Goal: Information Seeking & Learning: Learn about a topic

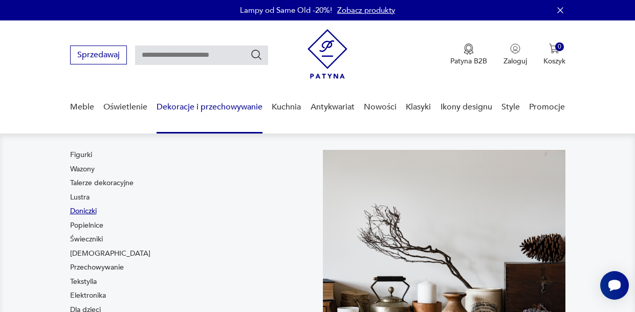
click at [89, 211] on link "Doniczki" at bounding box center [83, 211] width 27 height 10
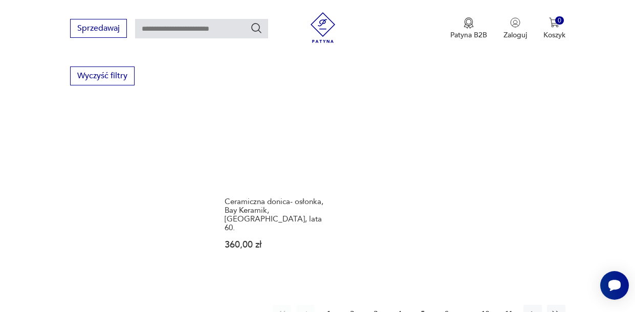
scroll to position [1417, 0]
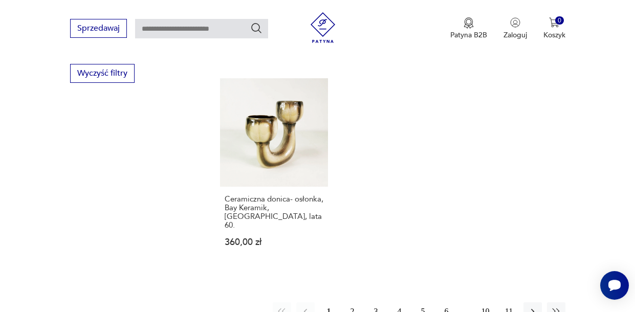
click at [346, 302] on button "2" at bounding box center [352, 311] width 18 height 18
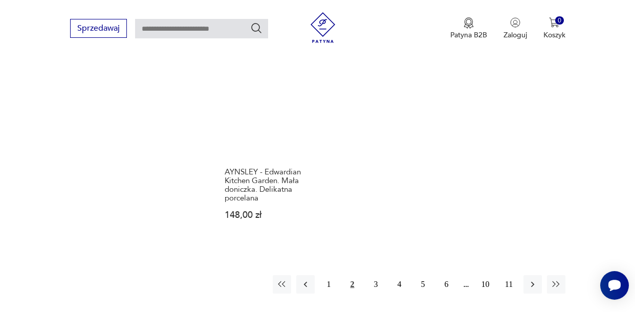
scroll to position [1486, 0]
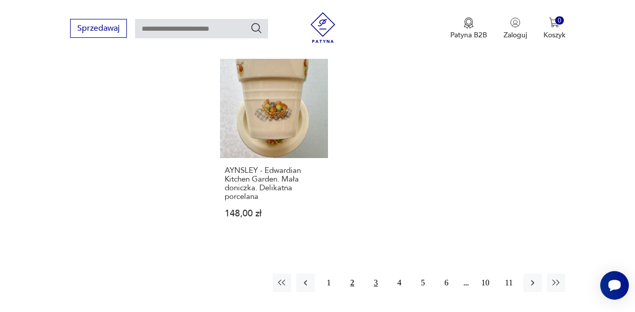
click at [379, 274] on button "3" at bounding box center [376, 283] width 18 height 18
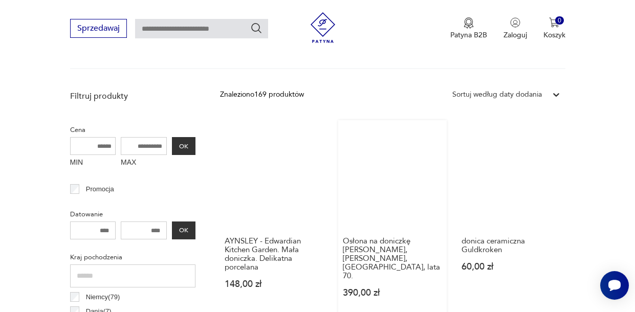
scroll to position [341, 0]
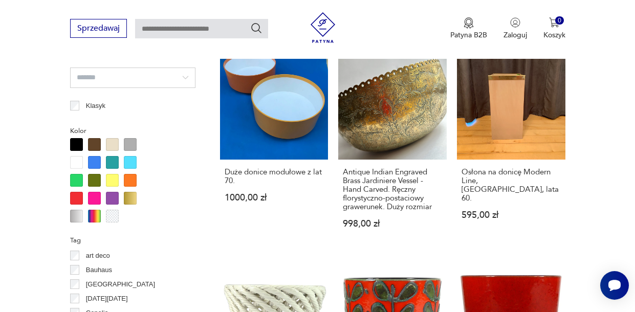
click at [429, 224] on div "Antique Indian Engraved Brass Jardiniere Vessel - Hand Carved. Ręczny florystyc…" at bounding box center [392, 204] width 109 height 89
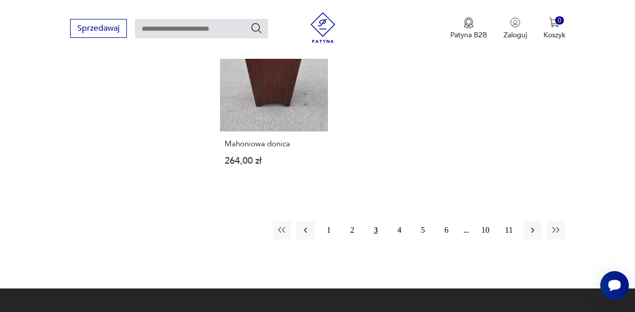
scroll to position [1486, 0]
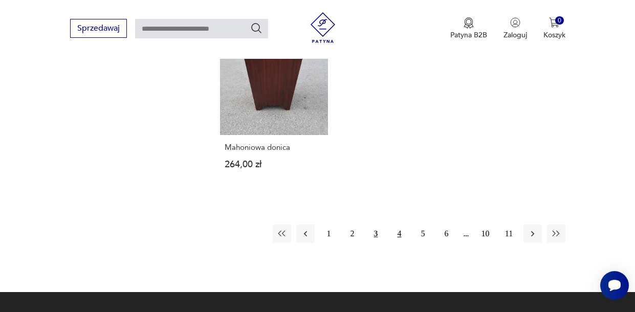
click at [398, 225] on button "4" at bounding box center [400, 234] width 18 height 18
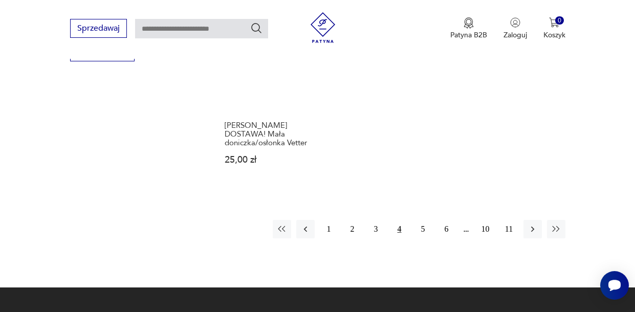
scroll to position [1441, 0]
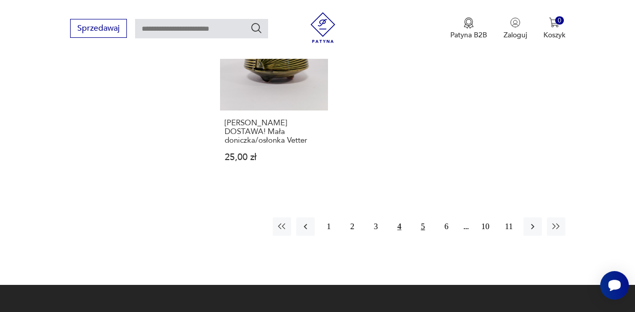
click at [425, 221] on button "5" at bounding box center [423, 227] width 18 height 18
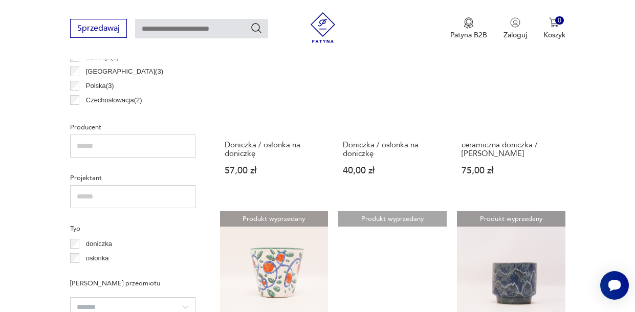
scroll to position [272, 0]
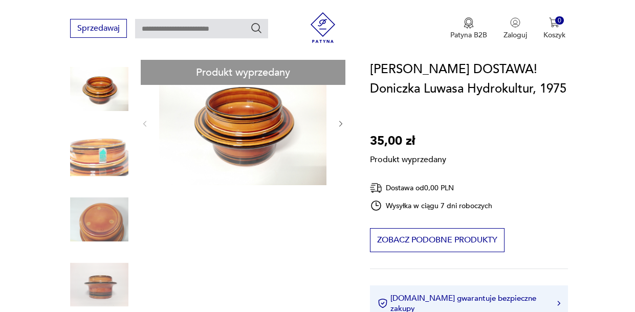
scroll to position [110, 0]
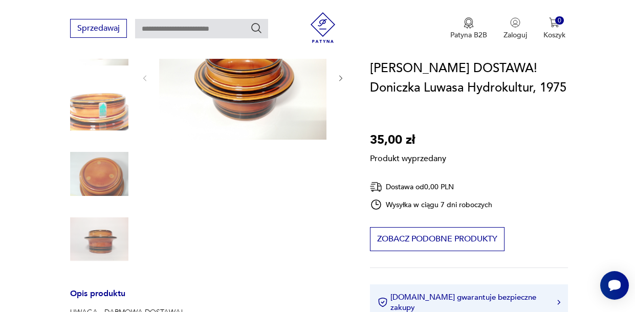
scroll to position [157, 0]
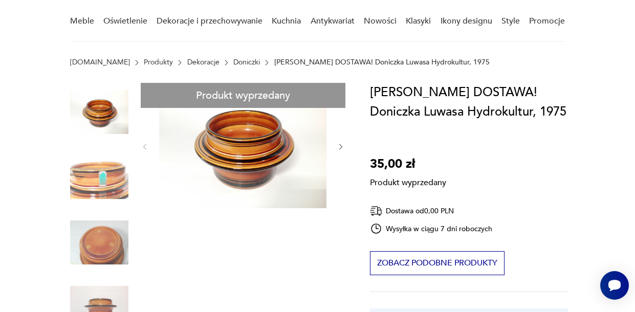
scroll to position [82, 0]
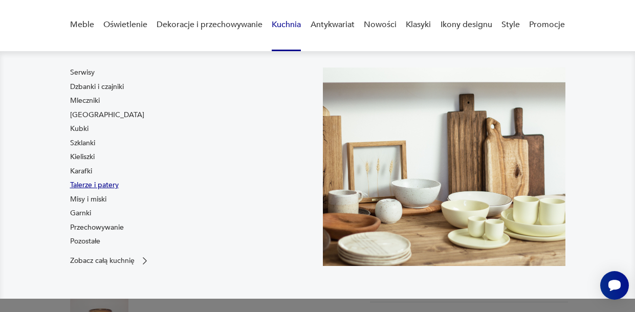
click at [98, 181] on link "Talerze i patery" at bounding box center [94, 185] width 49 height 10
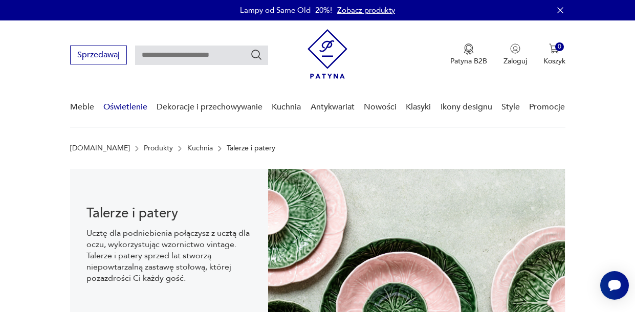
click at [131, 110] on link "Oświetlenie" at bounding box center [125, 107] width 44 height 39
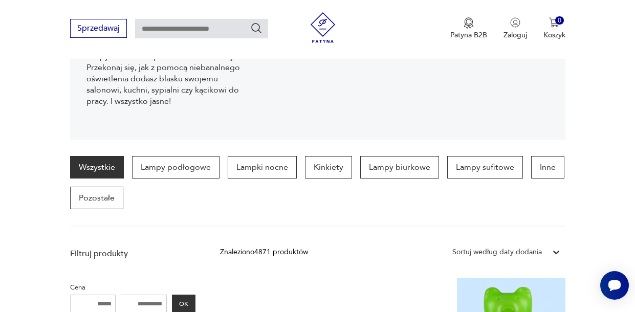
scroll to position [184, 0]
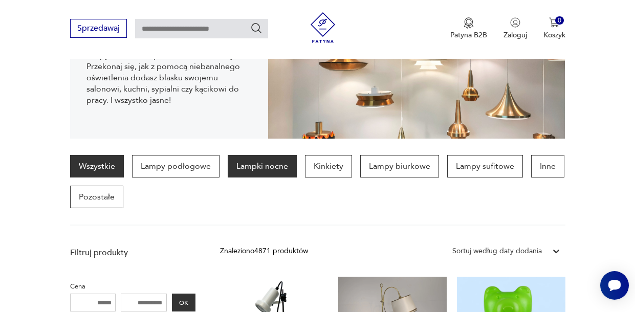
click at [267, 168] on p "Lampki nocne" at bounding box center [262, 166] width 69 height 23
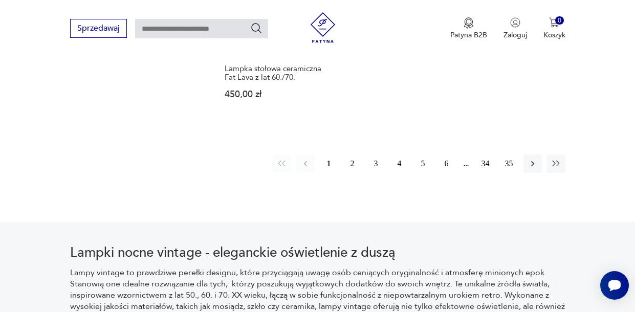
scroll to position [1492, 0]
click at [531, 158] on icon "button" at bounding box center [533, 163] width 10 height 10
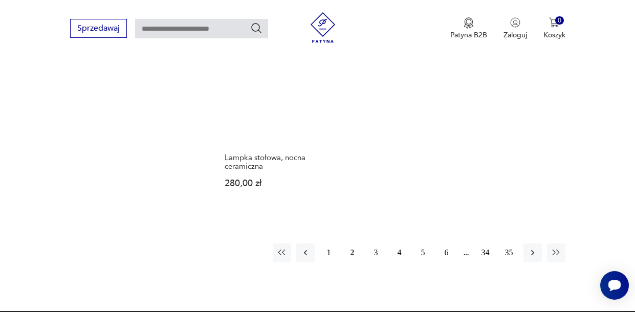
scroll to position [1413, 0]
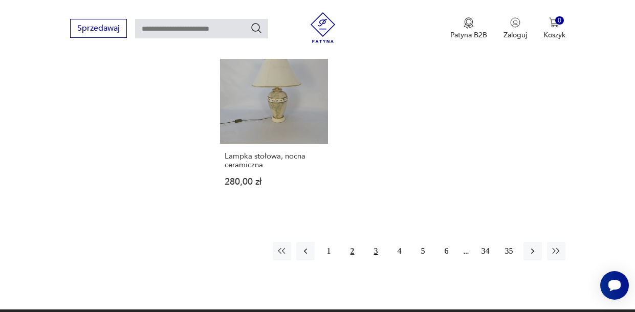
click at [376, 242] on button "3" at bounding box center [376, 251] width 18 height 18
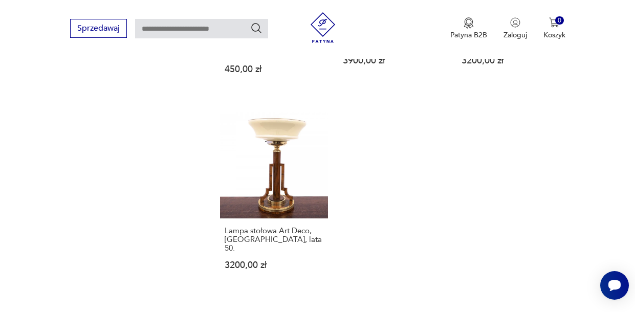
scroll to position [1380, 0]
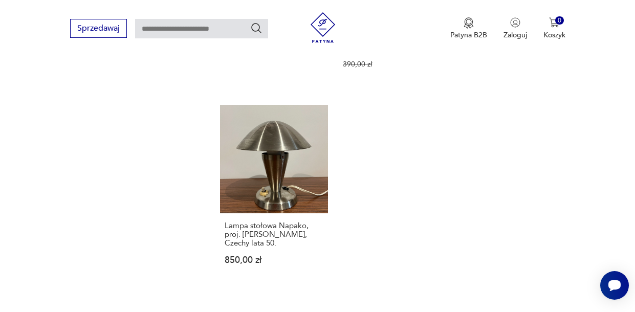
scroll to position [1372, 0]
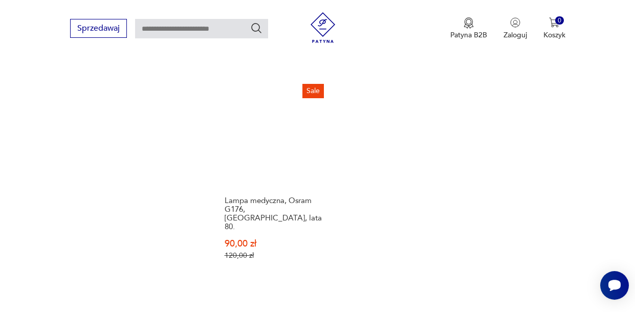
scroll to position [1369, 0]
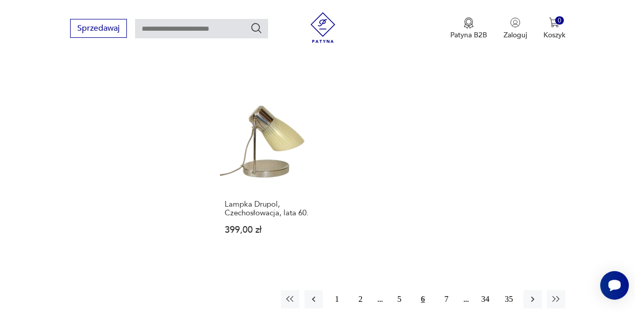
scroll to position [1365, 0]
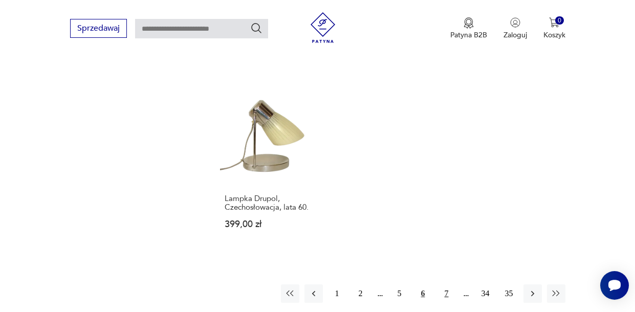
click at [445, 285] on button "7" at bounding box center [447, 294] width 18 height 18
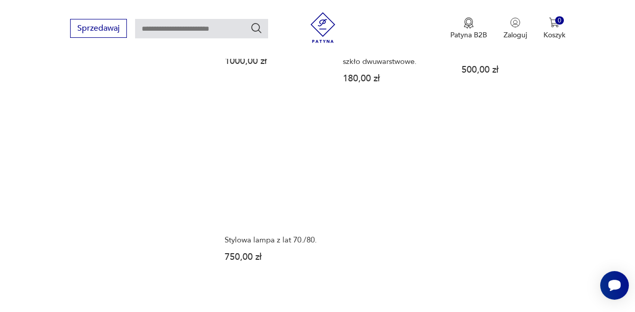
scroll to position [1400, 0]
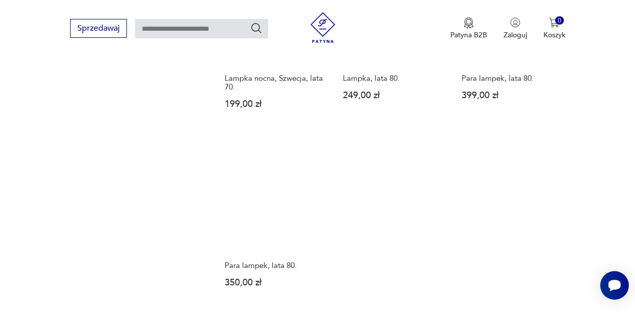
scroll to position [1269, 0]
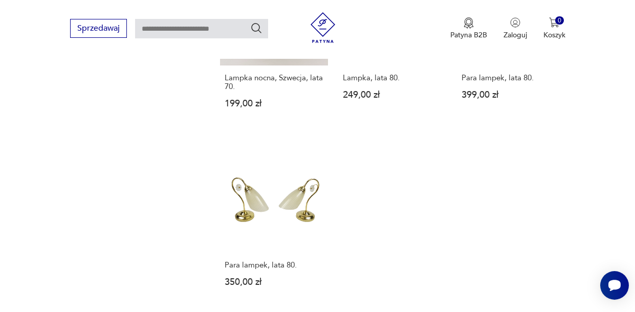
click at [236, 27] on input "text" at bounding box center [201, 28] width 133 height 19
type input "*********"
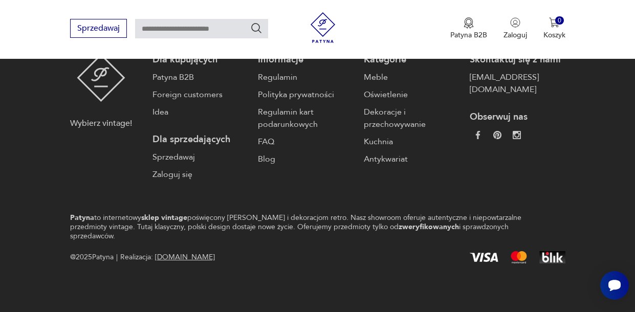
type input "*********"
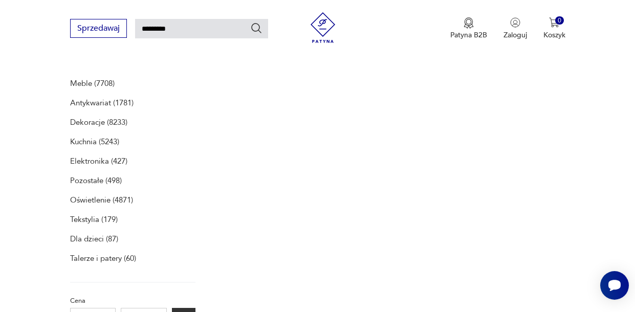
scroll to position [133, 0]
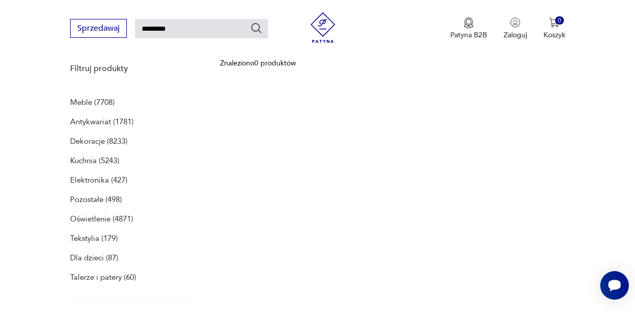
click at [327, 15] on img at bounding box center [323, 27] width 31 height 31
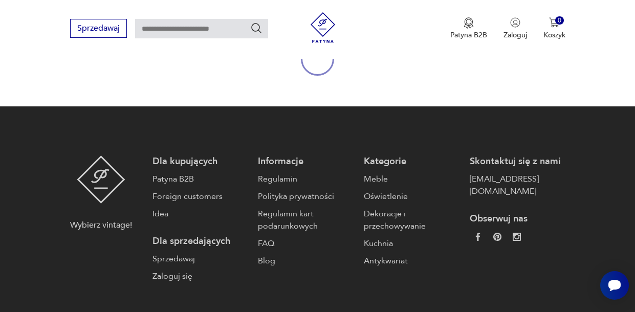
click at [236, 31] on input "text" at bounding box center [201, 28] width 133 height 19
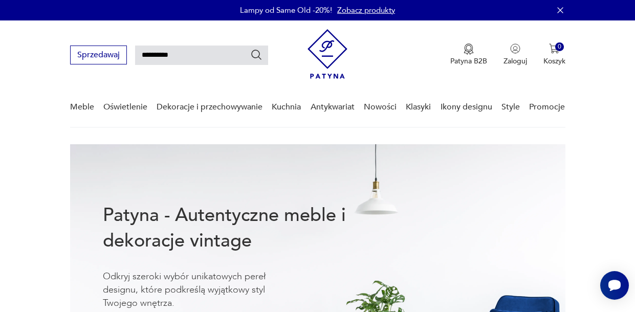
type input "**********"
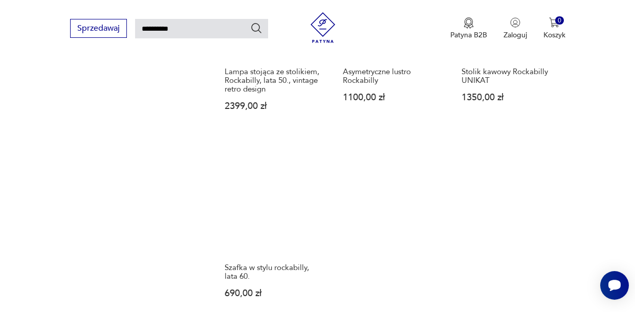
scroll to position [1059, 0]
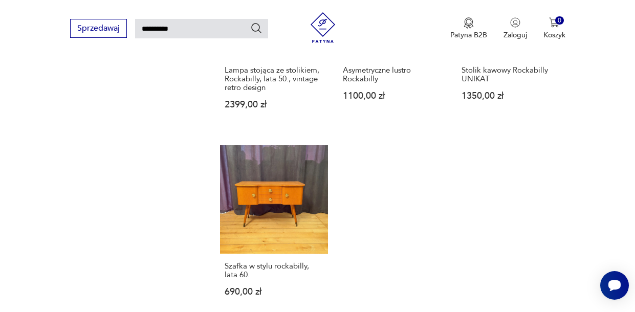
click at [242, 28] on input "**********" at bounding box center [201, 28] width 133 height 19
type input "*"
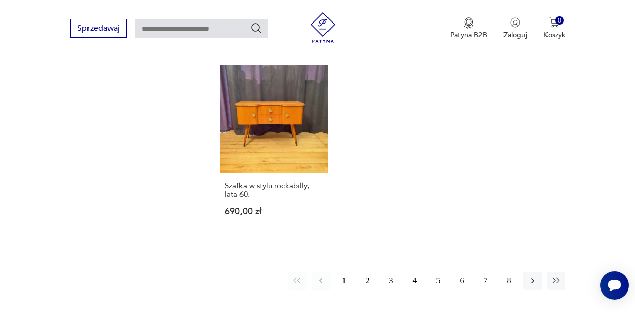
scroll to position [1142, 0]
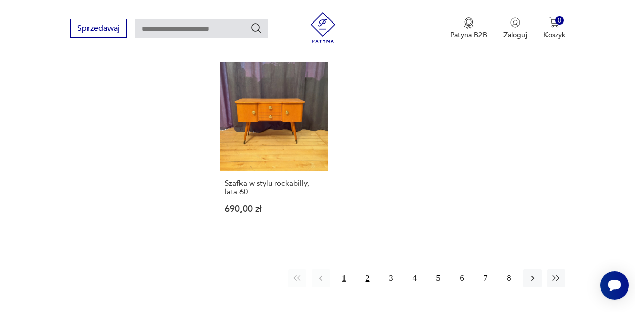
click at [370, 269] on button "2" at bounding box center [368, 278] width 18 height 18
type input "**********"
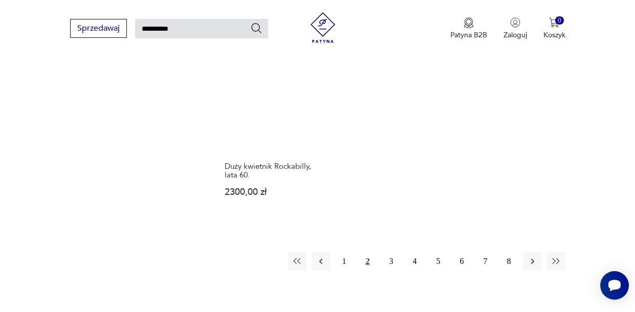
scroll to position [1168, 0]
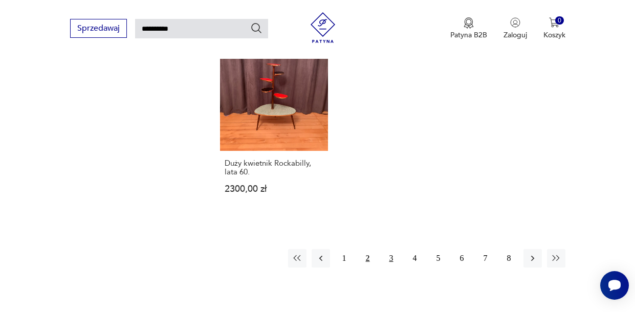
click at [392, 249] on button "3" at bounding box center [391, 258] width 18 height 18
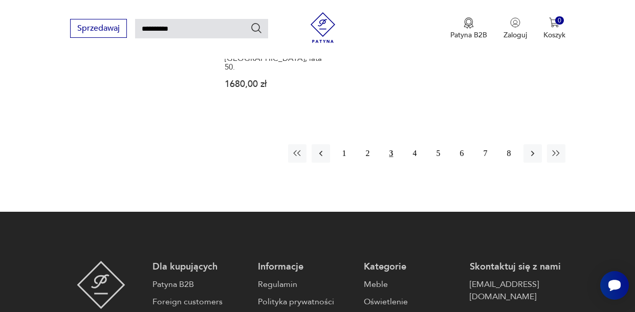
scroll to position [1265, 0]
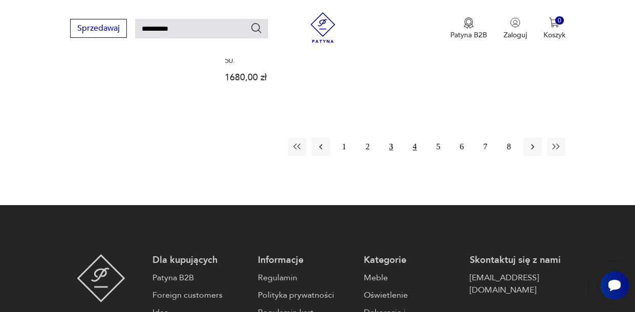
click at [421, 138] on button "4" at bounding box center [415, 147] width 18 height 18
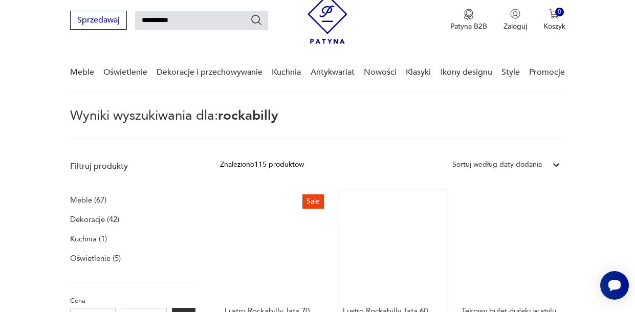
scroll to position [37, 0]
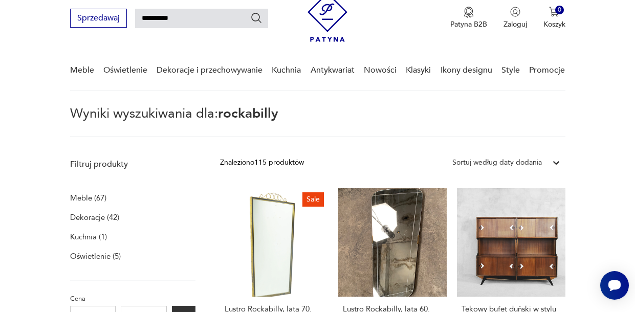
click at [114, 258] on p "Oświetlenie (5)" at bounding box center [95, 256] width 51 height 14
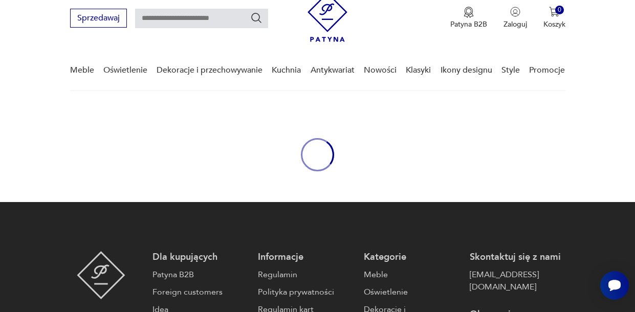
type input "**********"
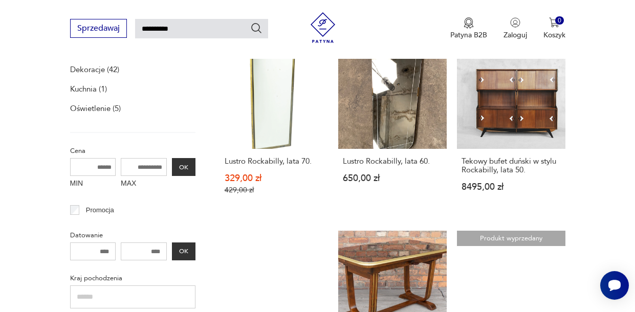
scroll to position [184, 0]
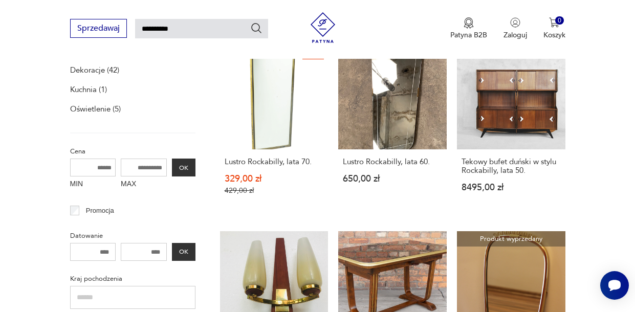
click at [117, 111] on p "Oświetlenie (5)" at bounding box center [95, 109] width 51 height 14
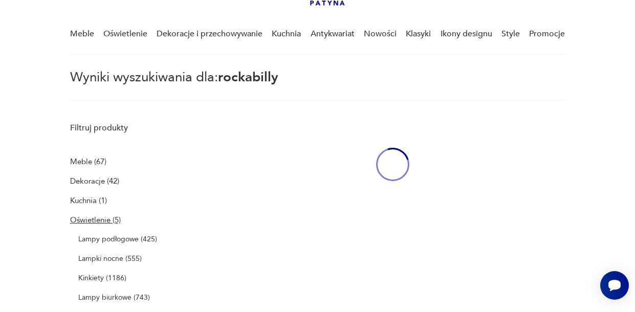
scroll to position [36, 0]
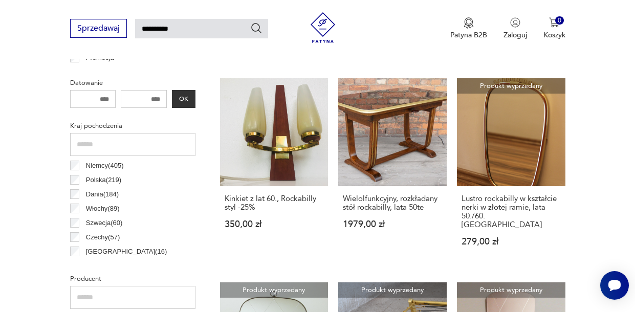
scroll to position [506, 0]
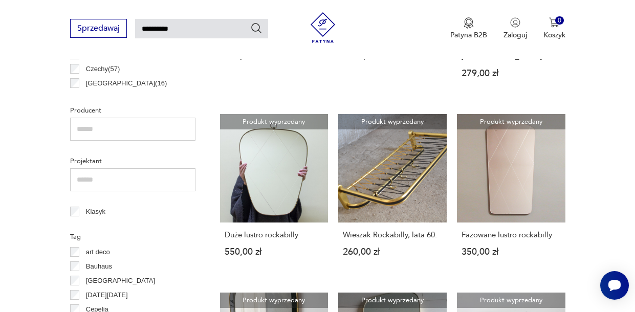
click at [313, 20] on img at bounding box center [323, 27] width 31 height 31
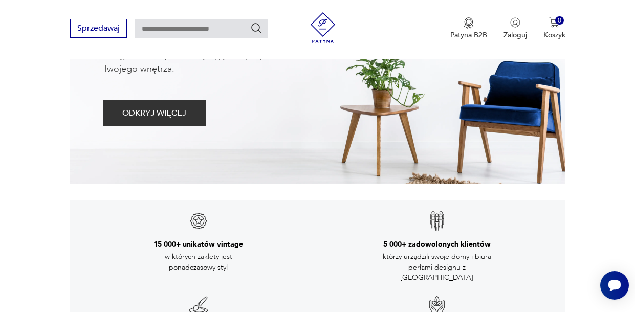
scroll to position [506, 0]
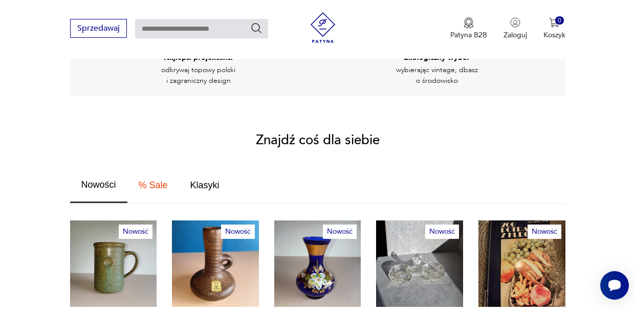
click at [222, 30] on input "text" at bounding box center [201, 28] width 133 height 19
type input "*******"
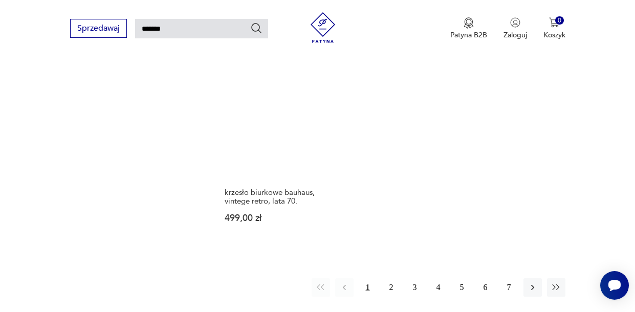
scroll to position [1152, 0]
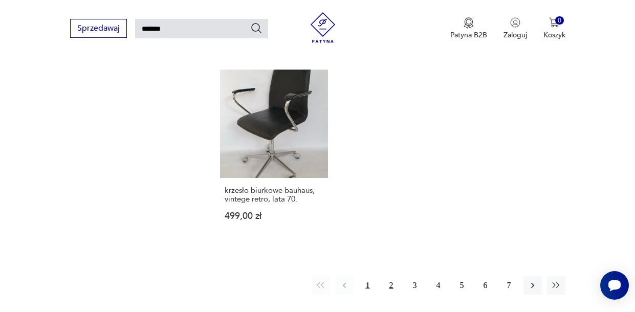
click at [394, 289] on button "2" at bounding box center [391, 285] width 18 height 18
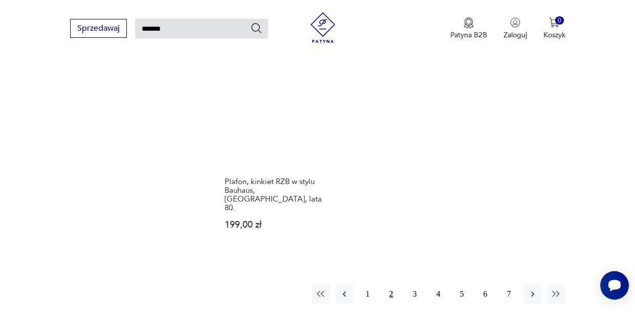
scroll to position [1184, 0]
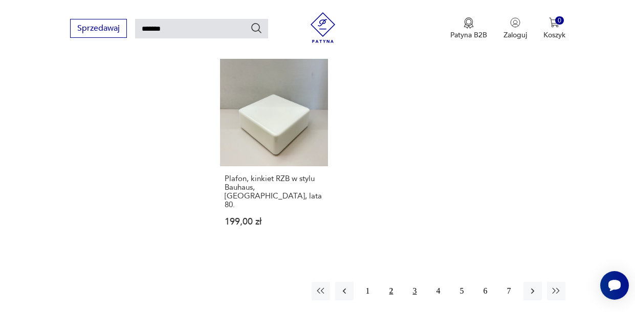
click at [419, 282] on button "3" at bounding box center [415, 291] width 18 height 18
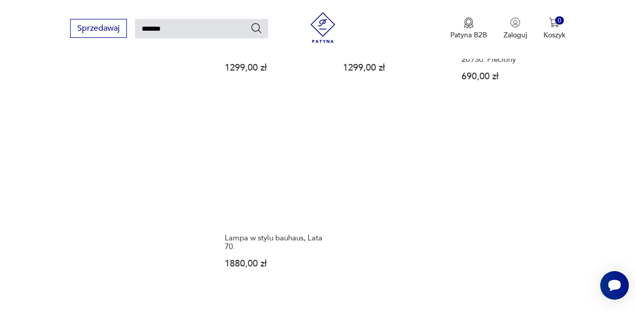
scroll to position [1106, 0]
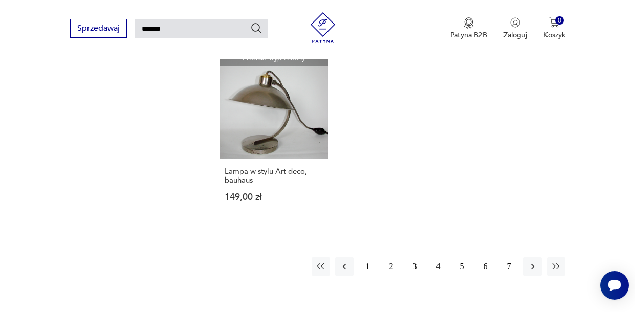
scroll to position [1130, 0]
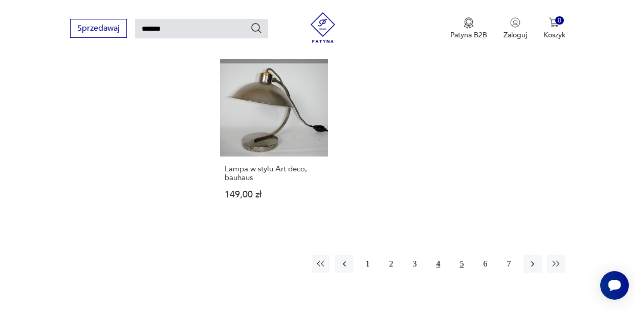
click at [465, 255] on button "5" at bounding box center [462, 264] width 18 height 18
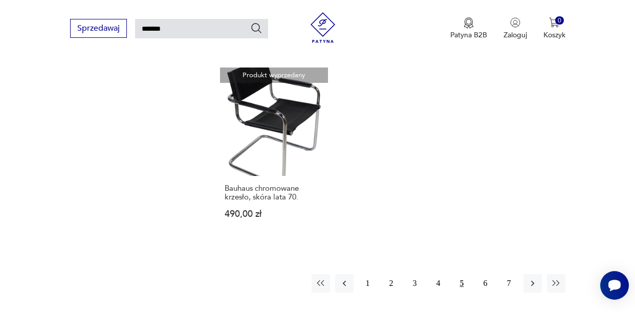
scroll to position [1133, 0]
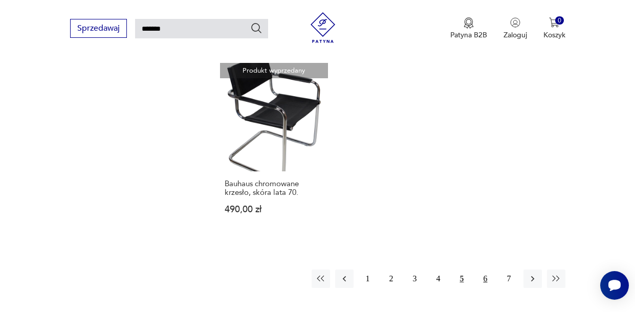
click at [479, 270] on button "6" at bounding box center [486, 279] width 18 height 18
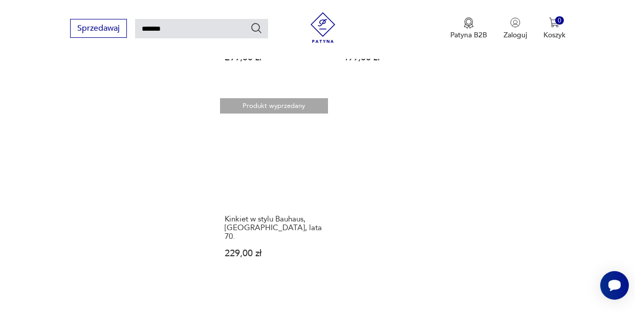
scroll to position [1157, 0]
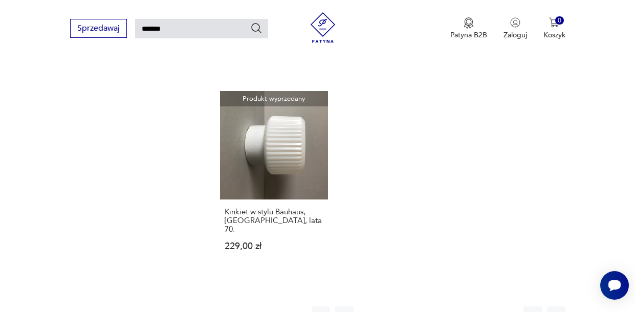
click at [508, 307] on button "7" at bounding box center [509, 316] width 18 height 18
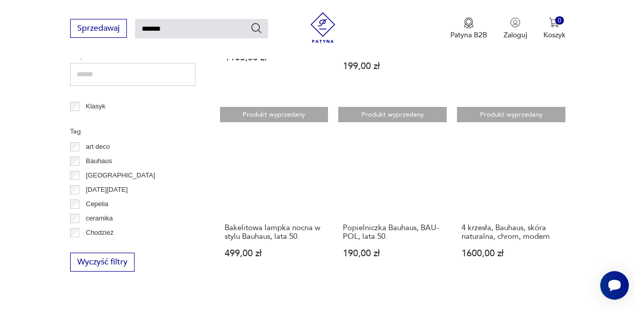
scroll to position [542, 0]
